Goal: Complete application form

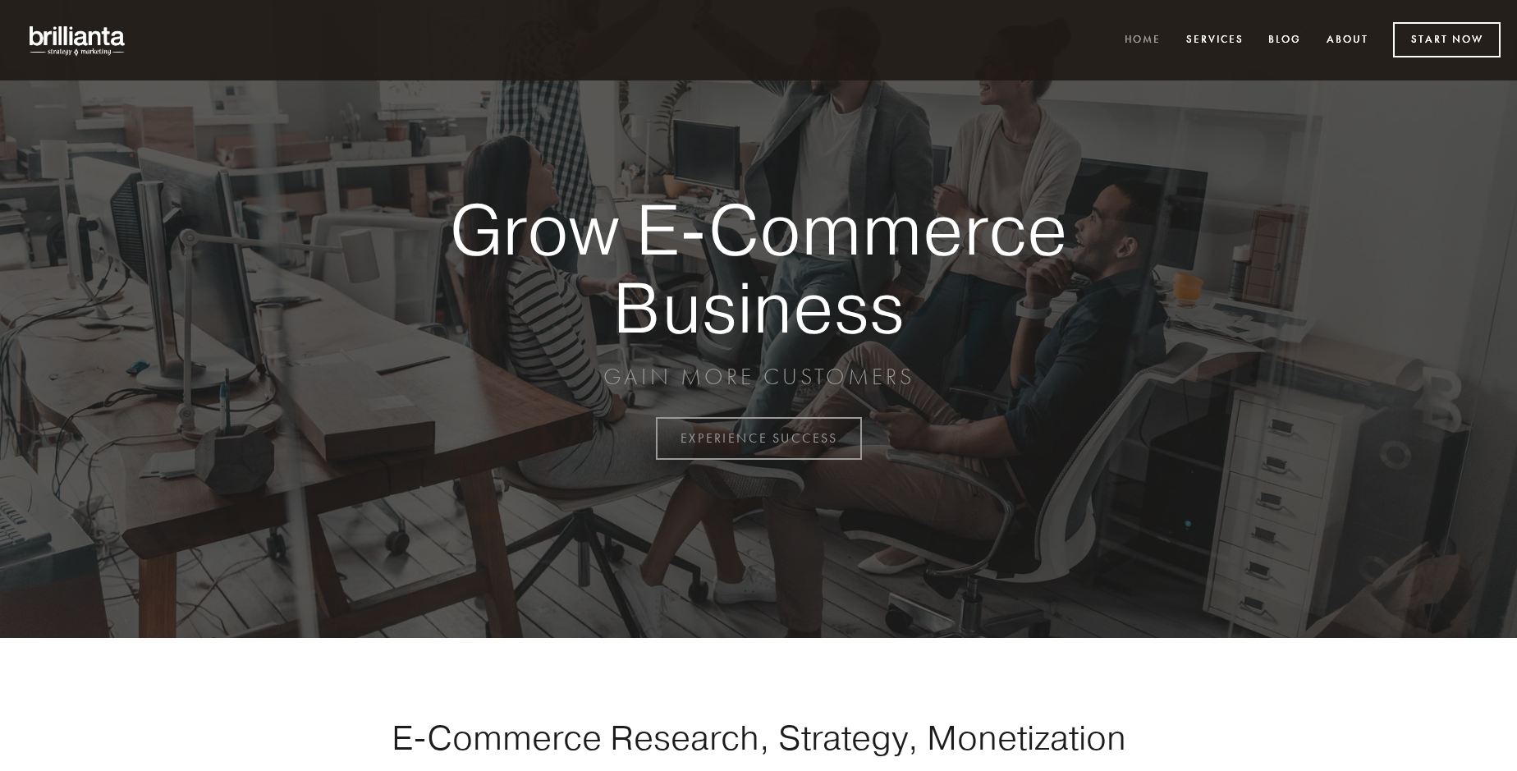
scroll to position [4304, 0]
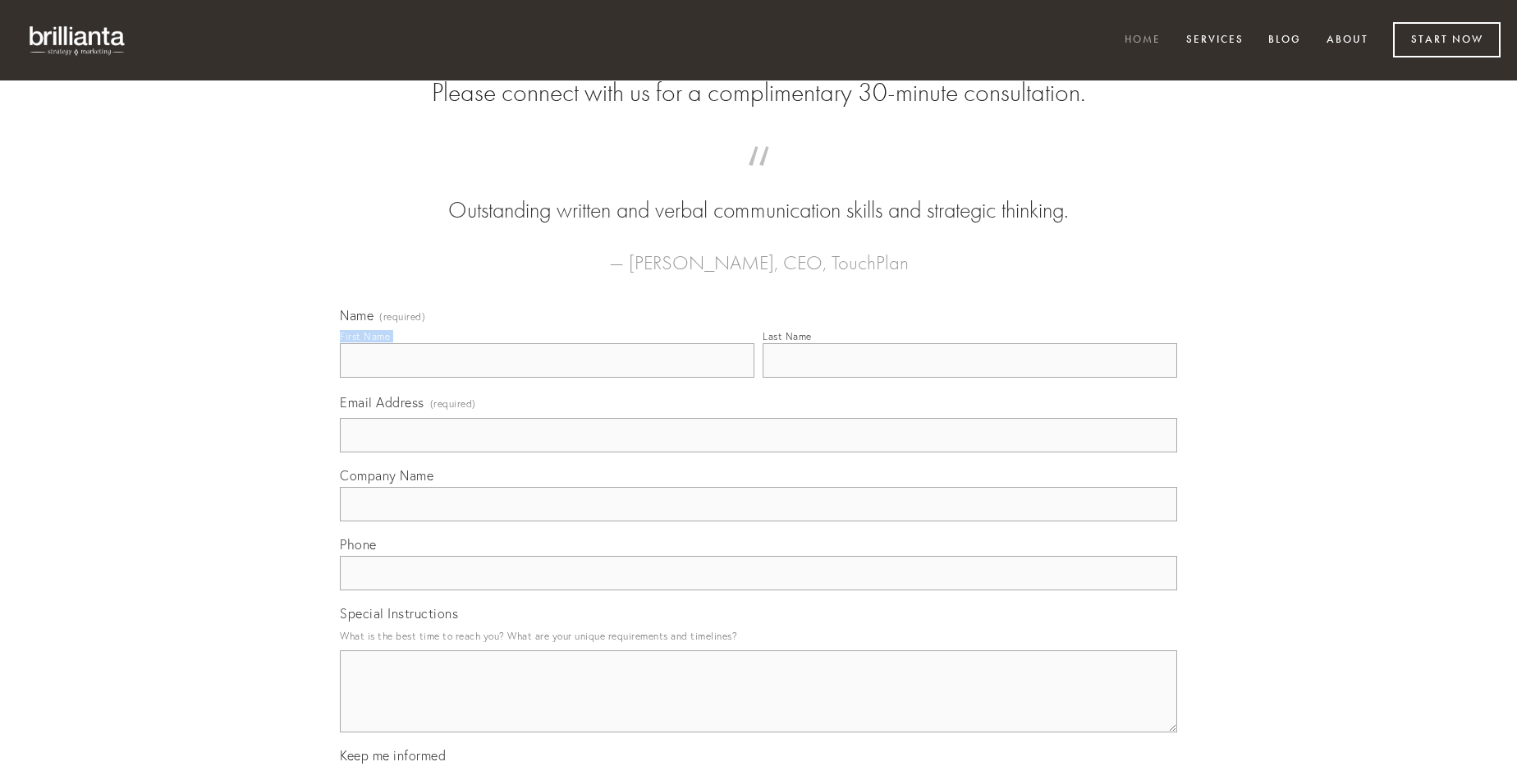
type input "[PERSON_NAME]"
click at [970, 378] on input "Last Name" at bounding box center [970, 360] width 415 height 34
type input "[PERSON_NAME]"
click at [759, 452] on input "Email Address (required)" at bounding box center [758, 435] width 837 height 34
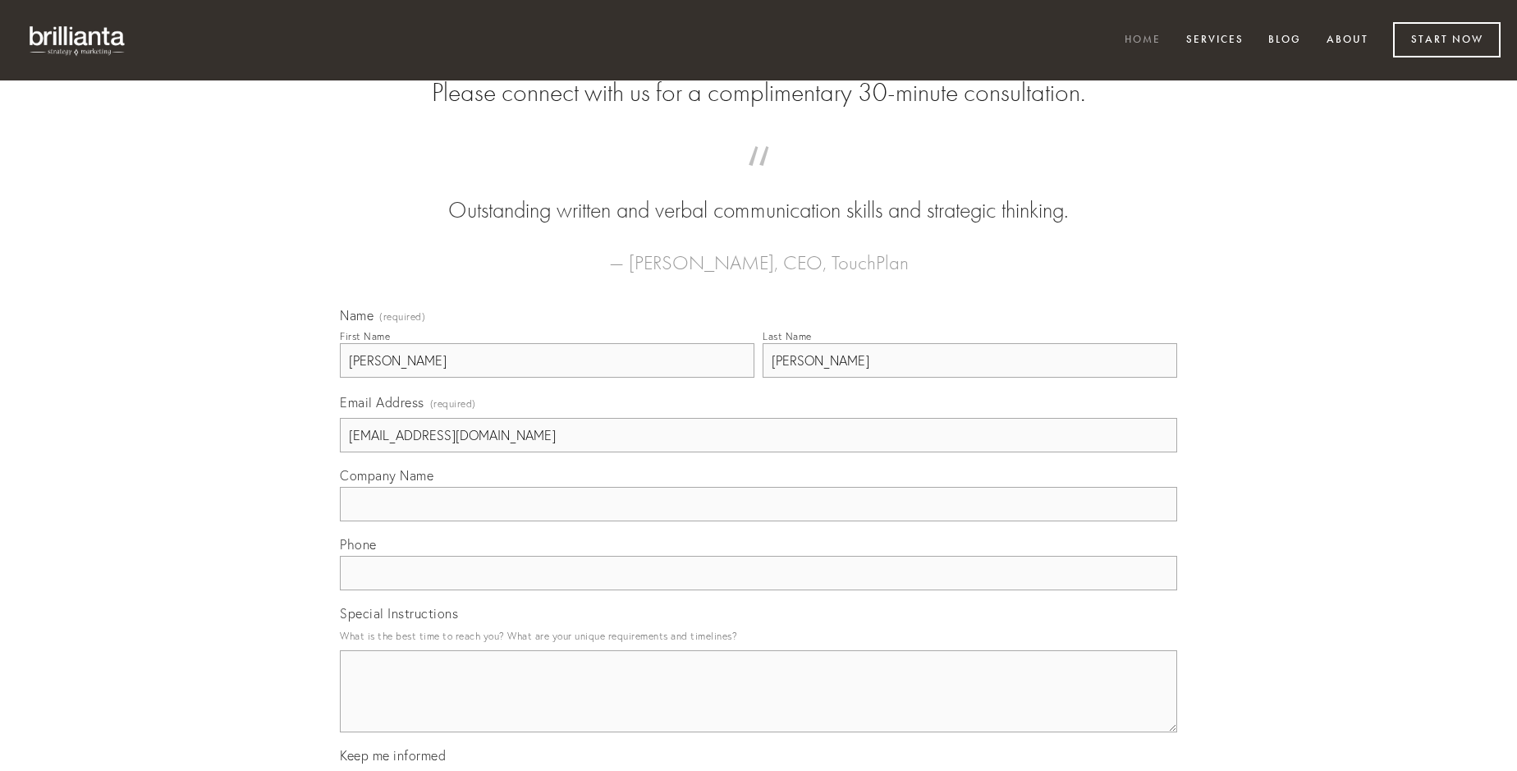
type input "[EMAIL_ADDRESS][DOMAIN_NAME]"
click at [759, 521] on input "Company Name" at bounding box center [758, 504] width 837 height 34
type input "reprehenderit"
click at [759, 590] on input "text" at bounding box center [758, 573] width 837 height 34
click at [759, 706] on textarea "Special Instructions" at bounding box center [758, 691] width 837 height 82
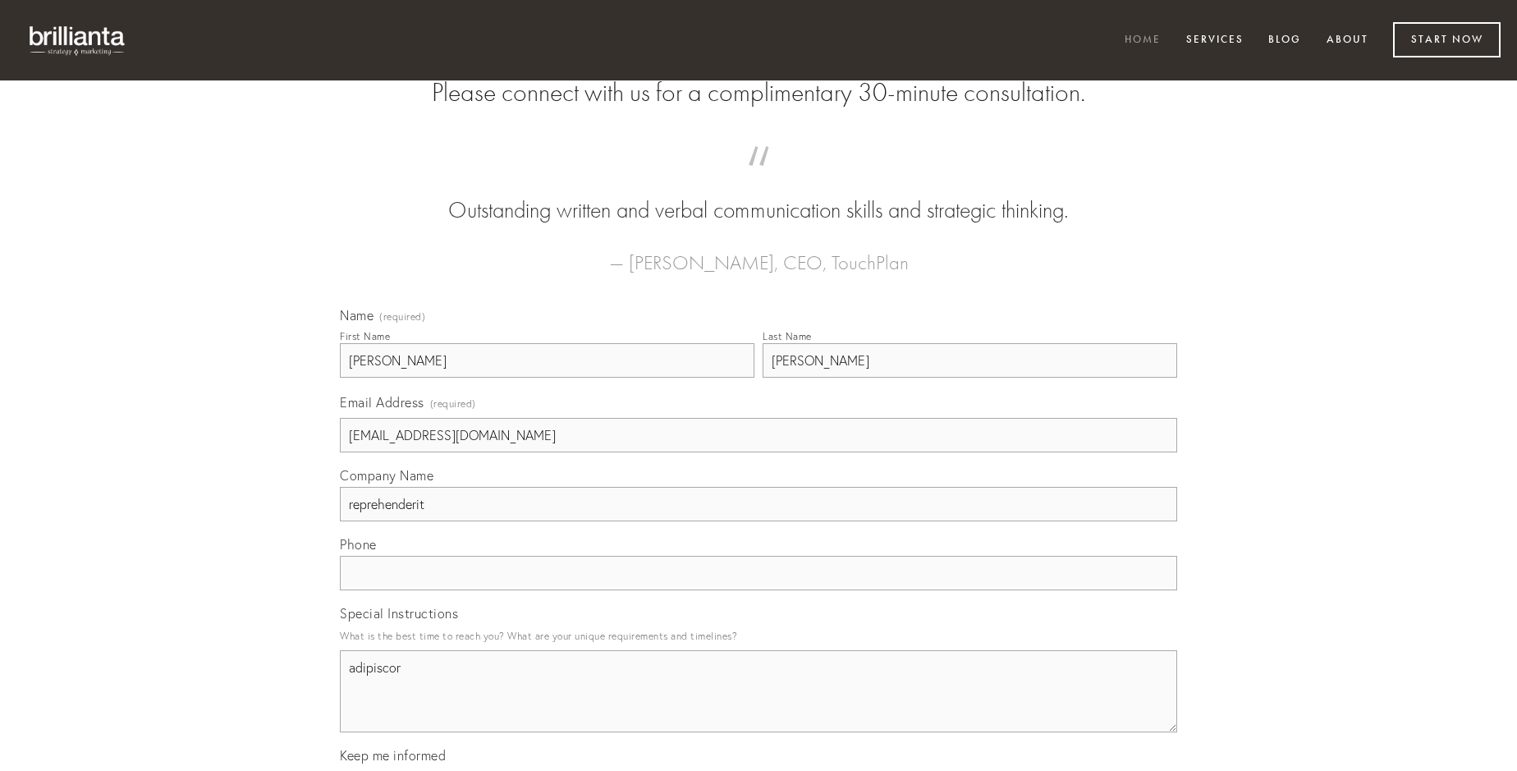
type textarea "adipiscor"
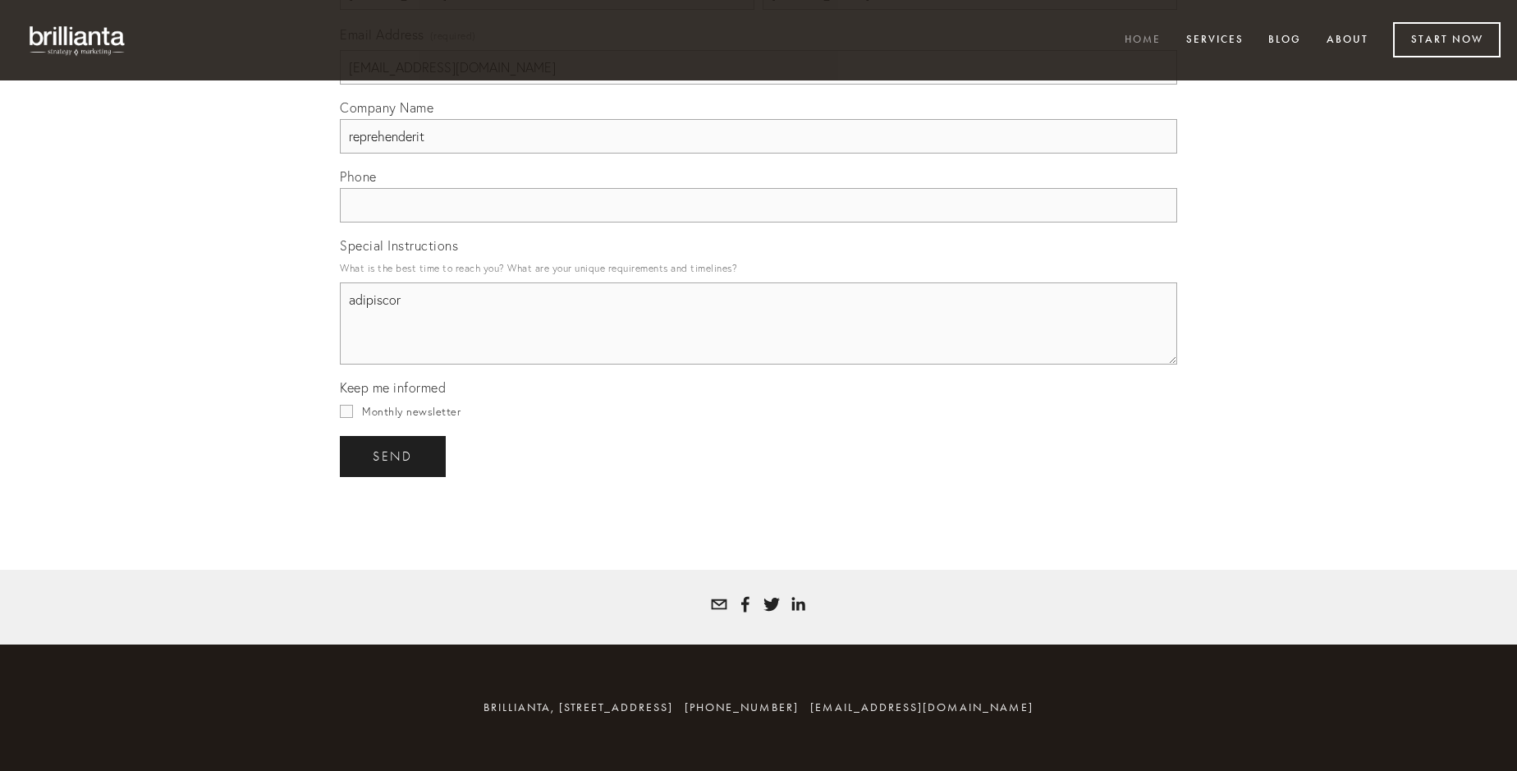
click at [394, 456] on span "send" at bounding box center [393, 456] width 40 height 15
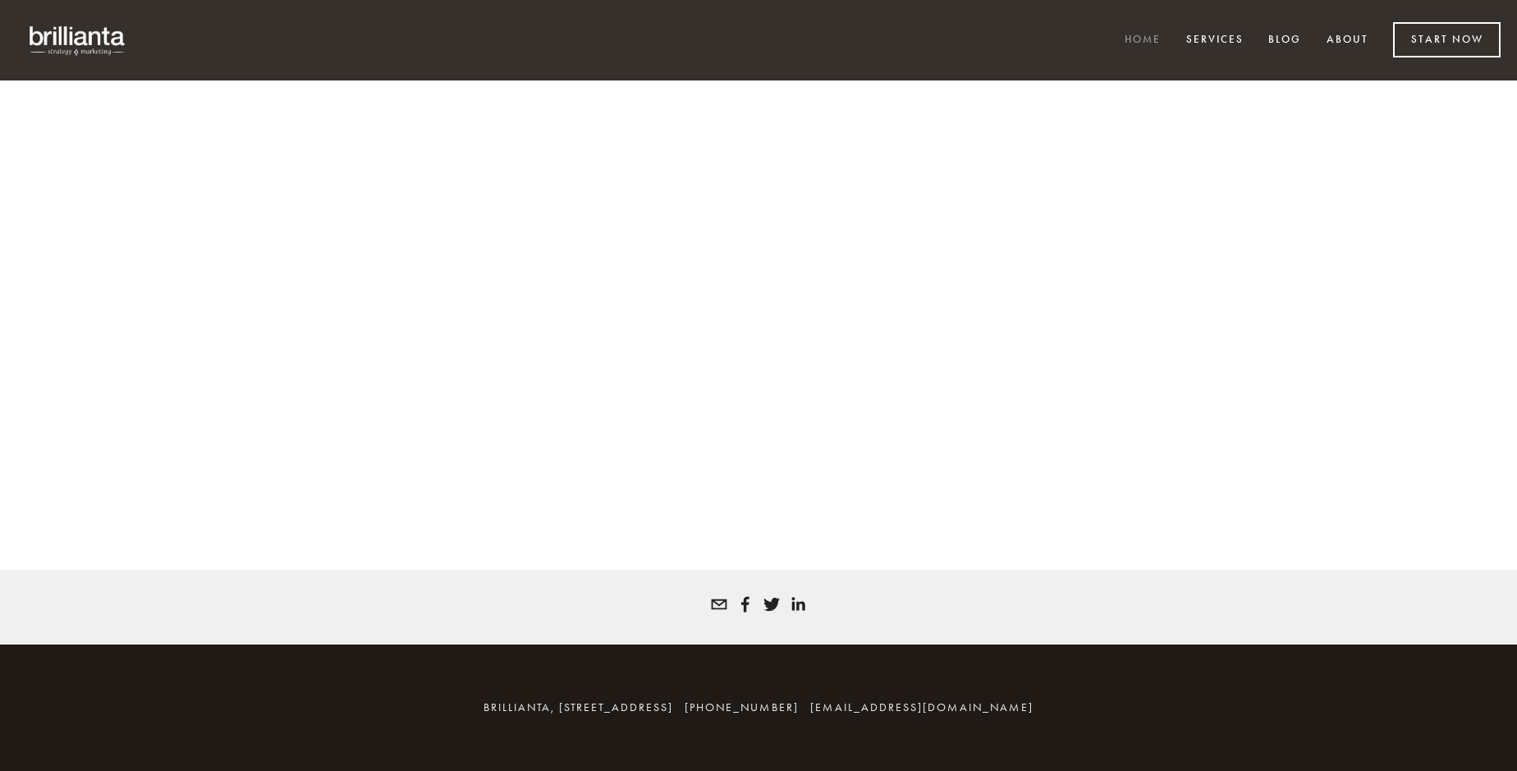
scroll to position [4282, 0]
